Goal: Transaction & Acquisition: Obtain resource

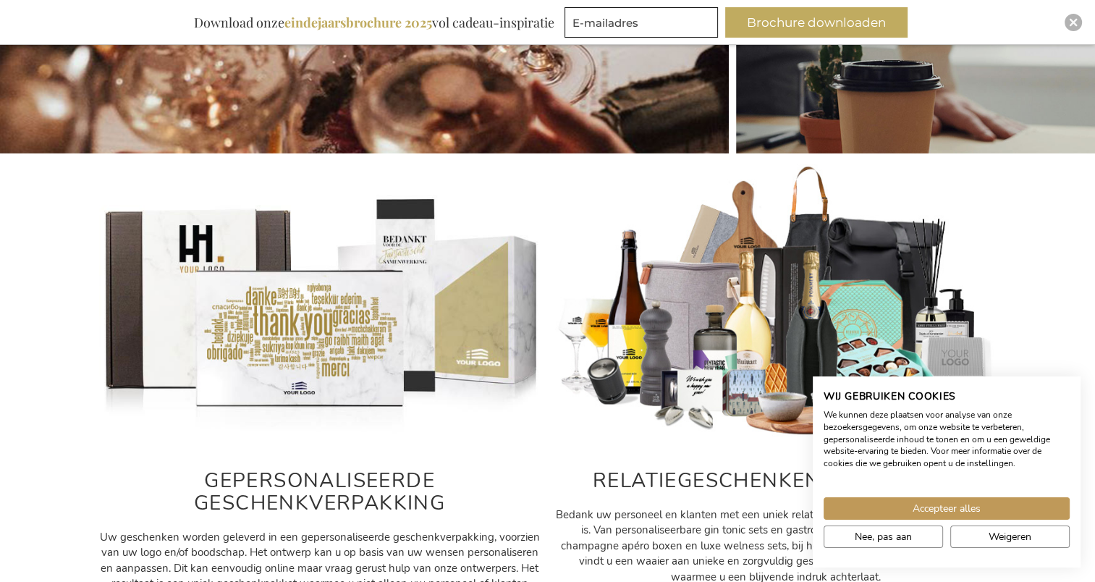
scroll to position [579, 0]
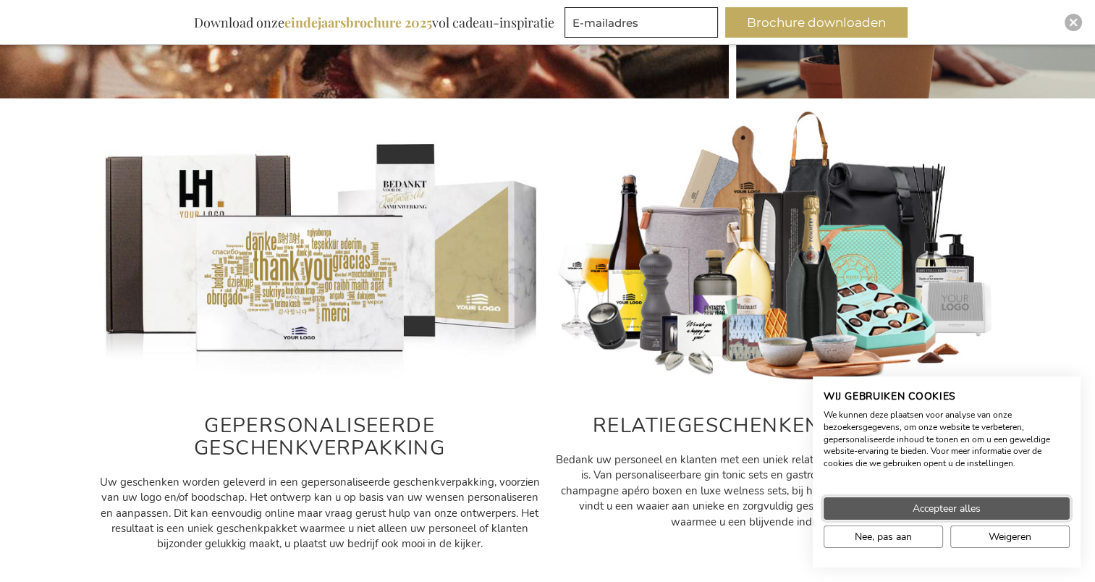
click at [993, 512] on button "Accepteer alles" at bounding box center [946, 508] width 246 height 22
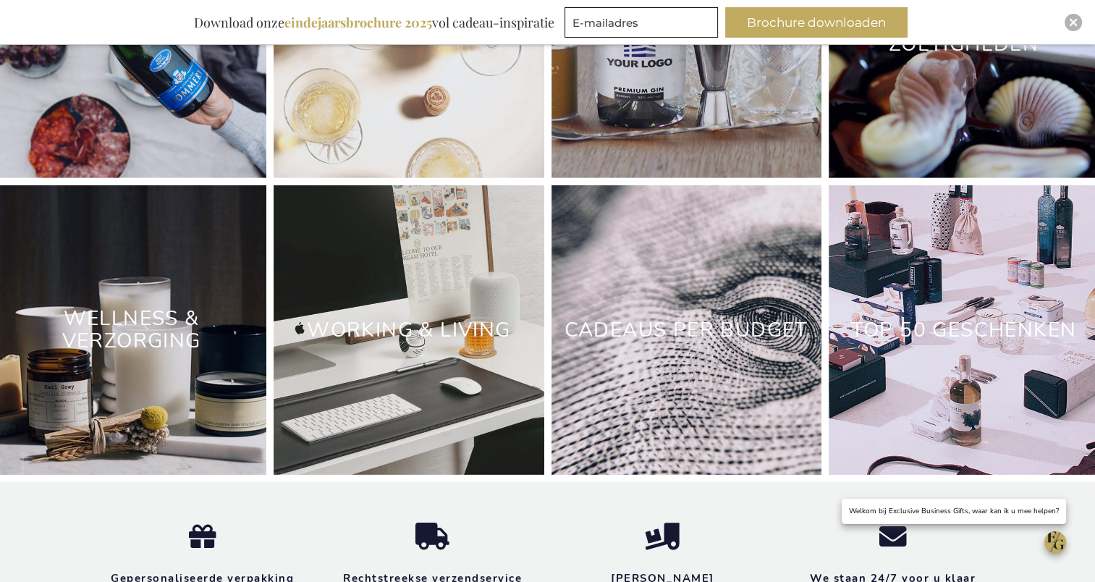
scroll to position [4124, 0]
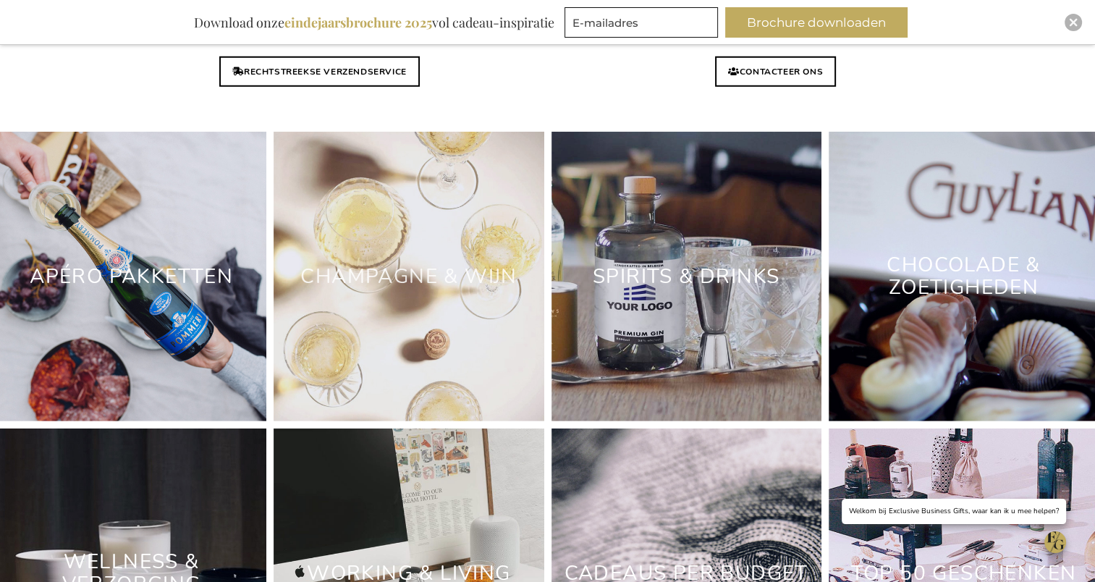
click at [457, 290] on link "Champagne & Wijn" at bounding box center [408, 276] width 216 height 27
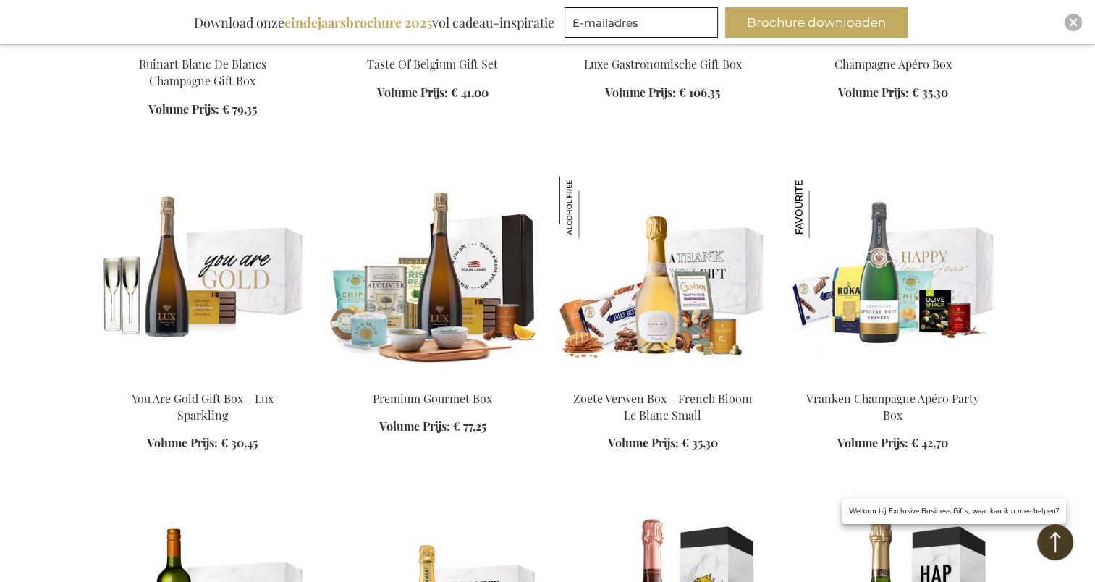
scroll to position [1447, 0]
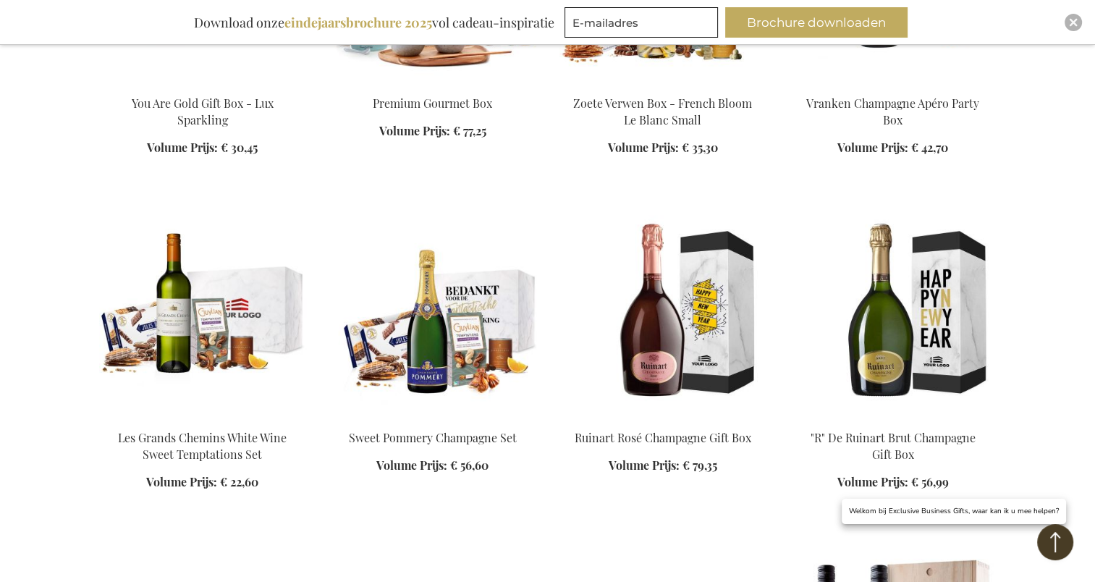
scroll to position [1736, 0]
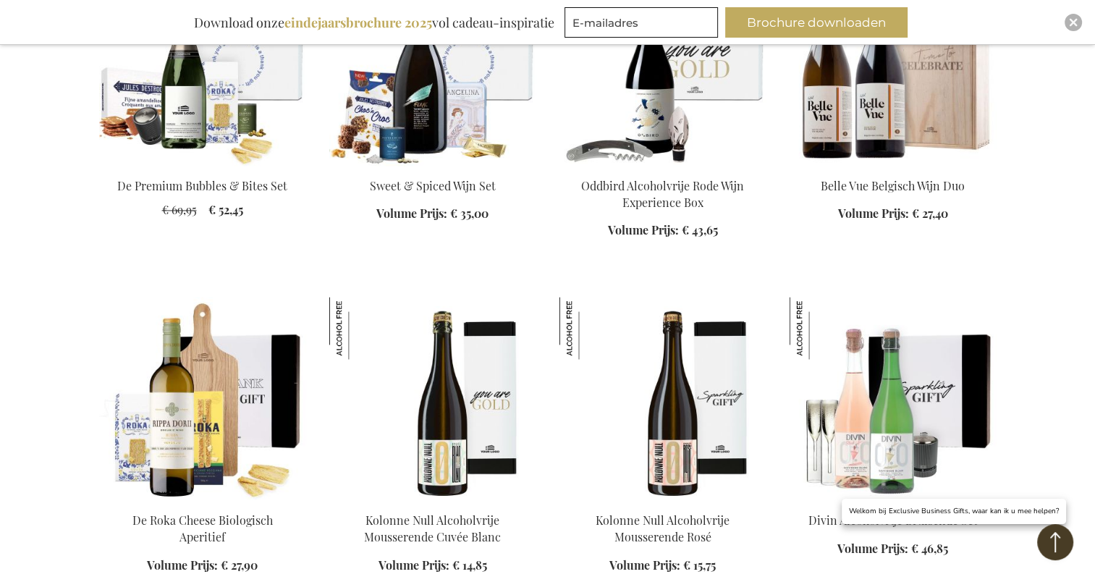
scroll to position [2243, 0]
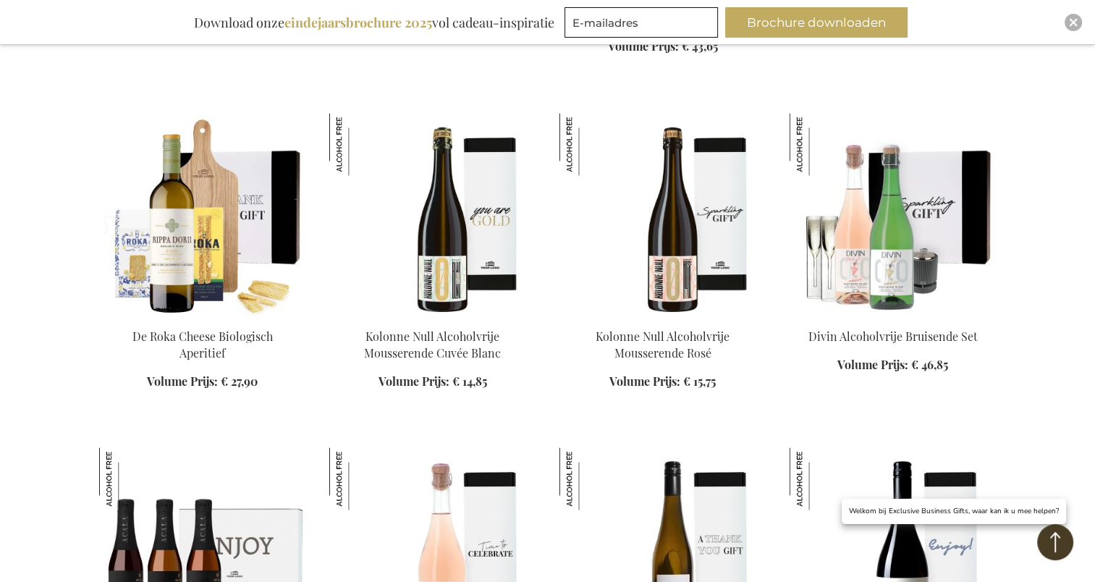
scroll to position [2532, 0]
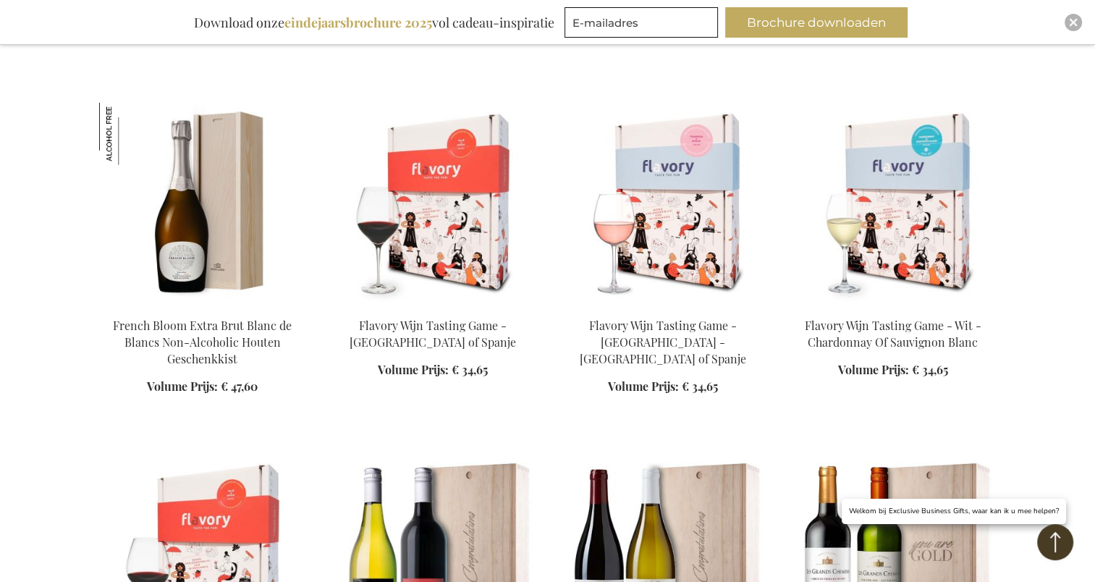
scroll to position [4196, 0]
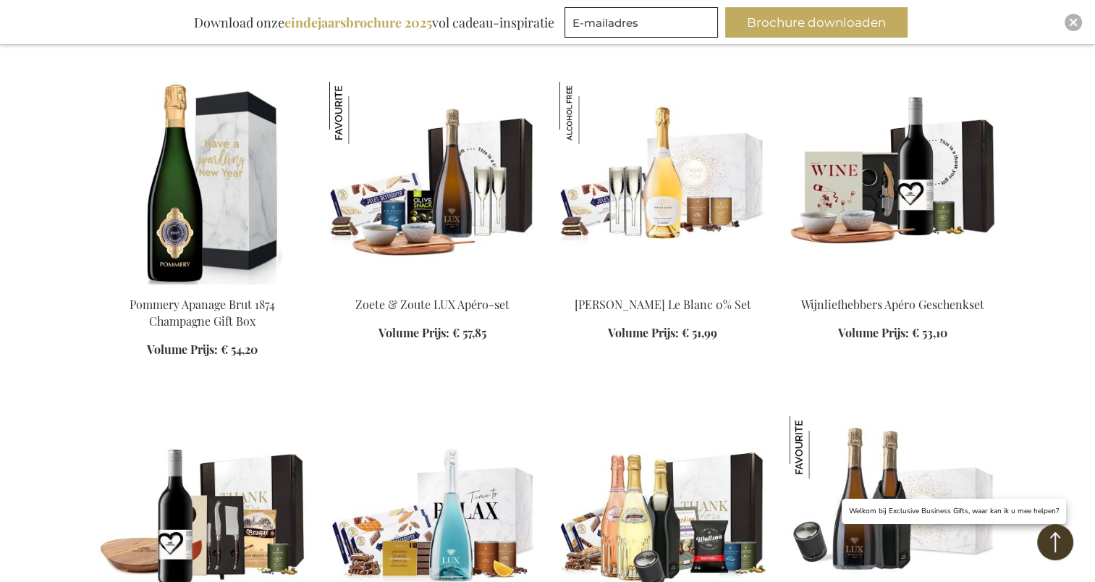
scroll to position [5281, 0]
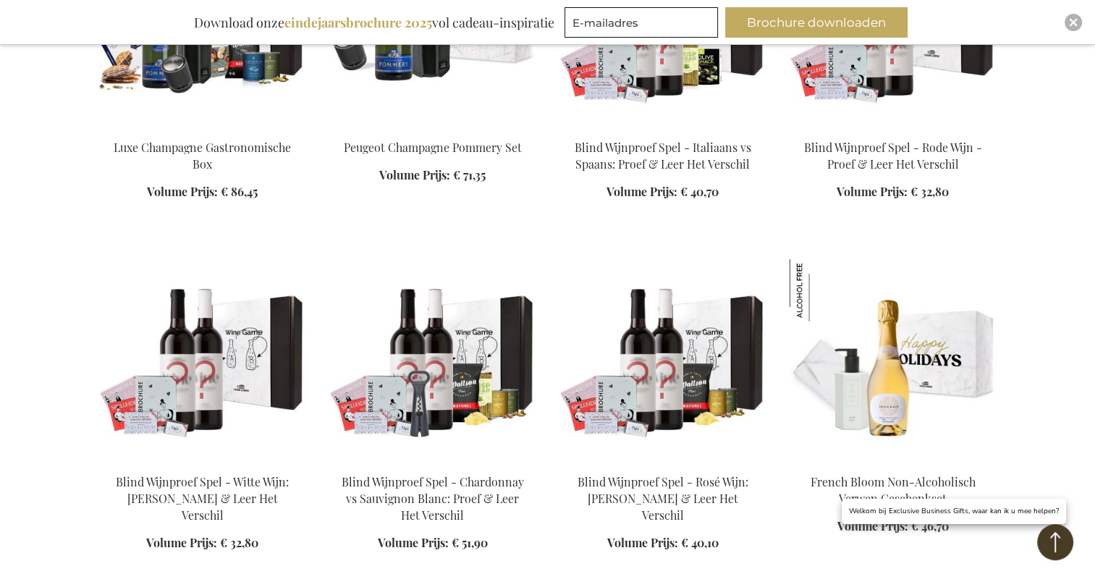
scroll to position [6077, 0]
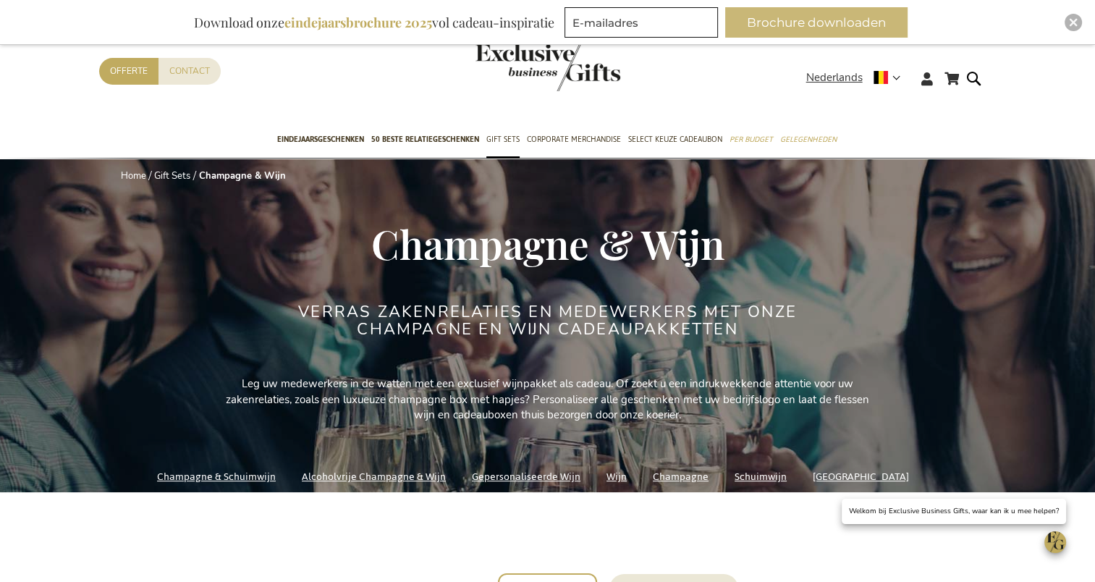
click at [822, 22] on button "Brochure downloaden" at bounding box center [816, 22] width 182 height 30
